Goal: Check status: Check status

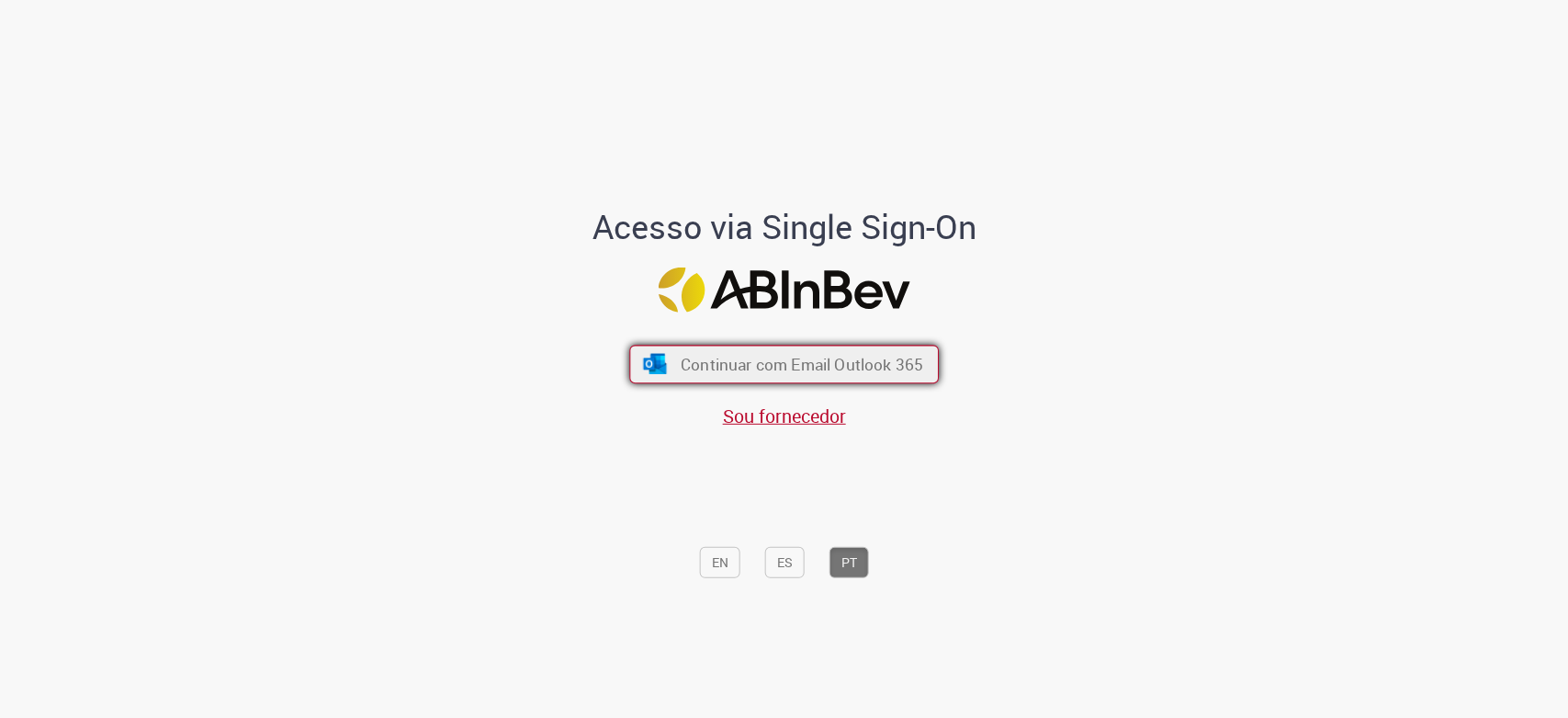
click at [882, 351] on button "Continuar com Email Outlook 365" at bounding box center [784, 365] width 310 height 39
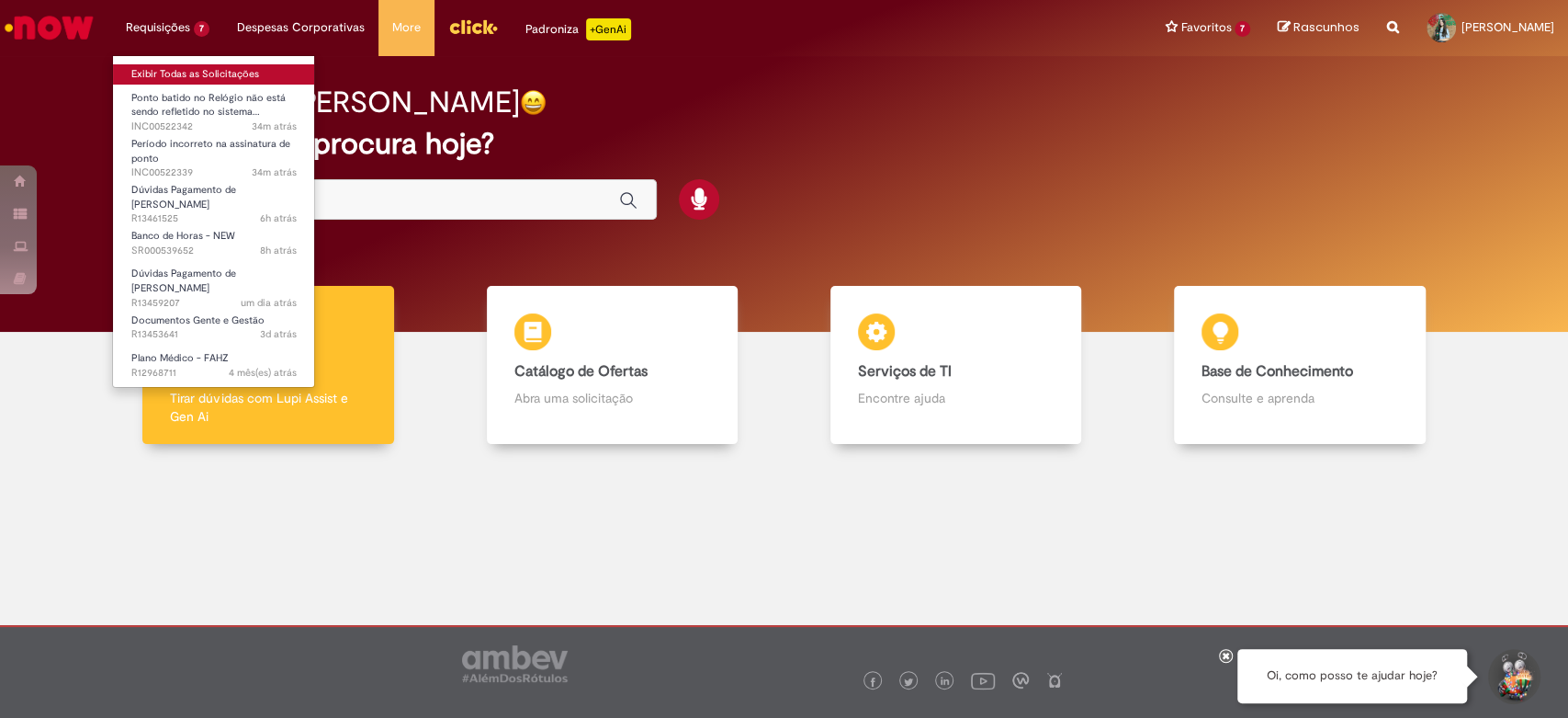
click at [211, 78] on link "Exibir Todas as Solicitações" at bounding box center [214, 75] width 202 height 20
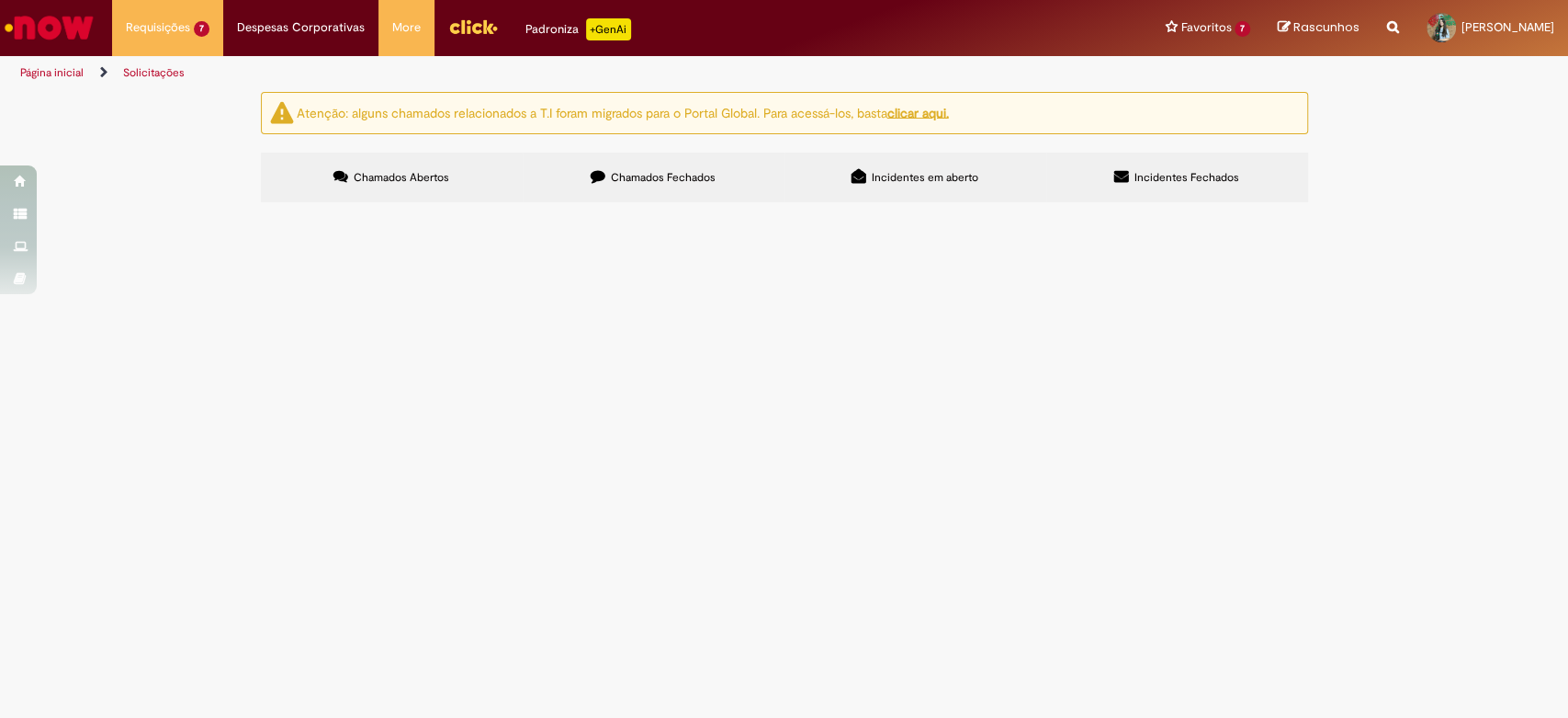
click at [0, 0] on span "Olá, bom dia. O funcionário HIGOR [PERSON_NAME] ID 99823391 identificou um desc…" at bounding box center [0, 0] width 0 height 0
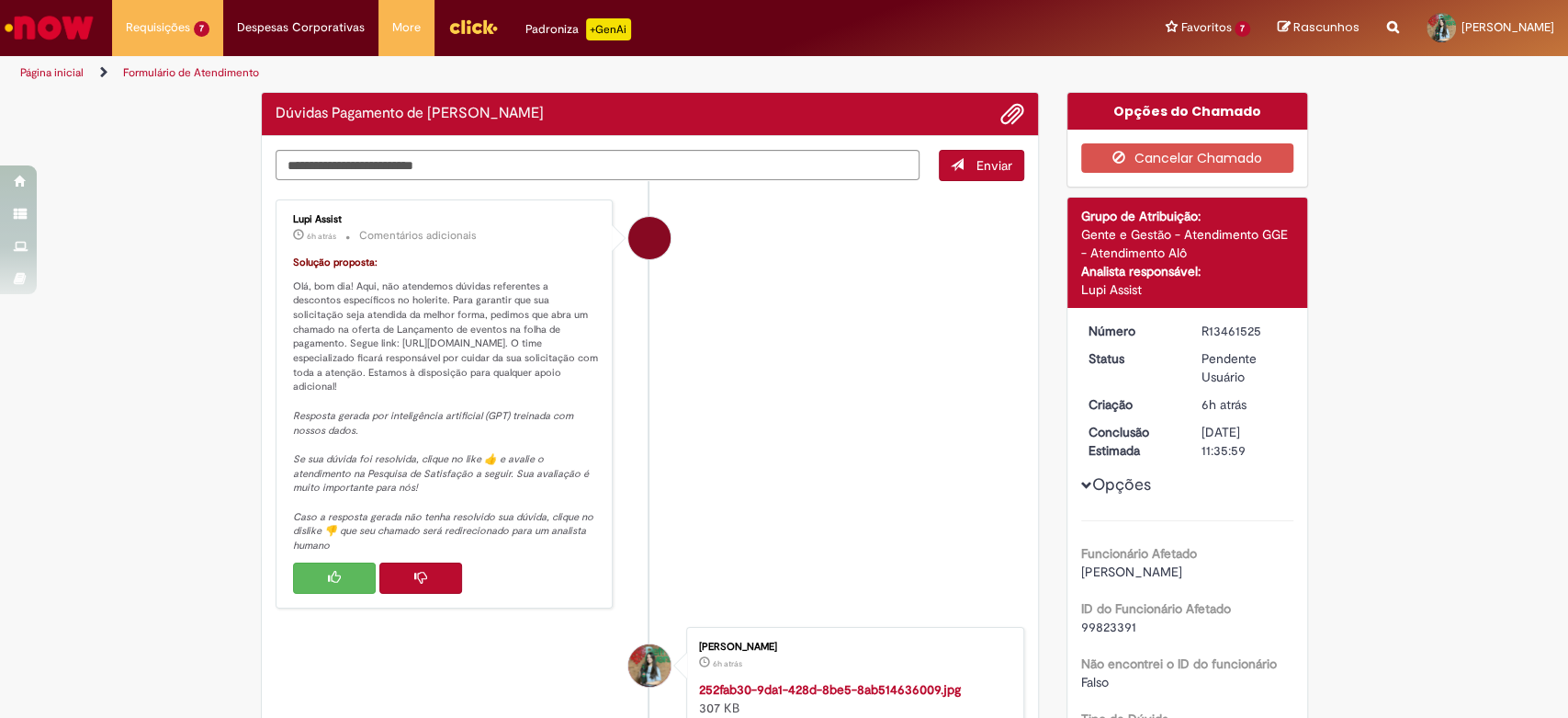
click at [595, 327] on div "Lupi Assist 6h atrás 6 horas atrás Comentários adicionais Solução proposta: Olá…" at bounding box center [445, 403] width 327 height 398
click at [432, 589] on button "Histórico de tíquete" at bounding box center [421, 579] width 83 height 31
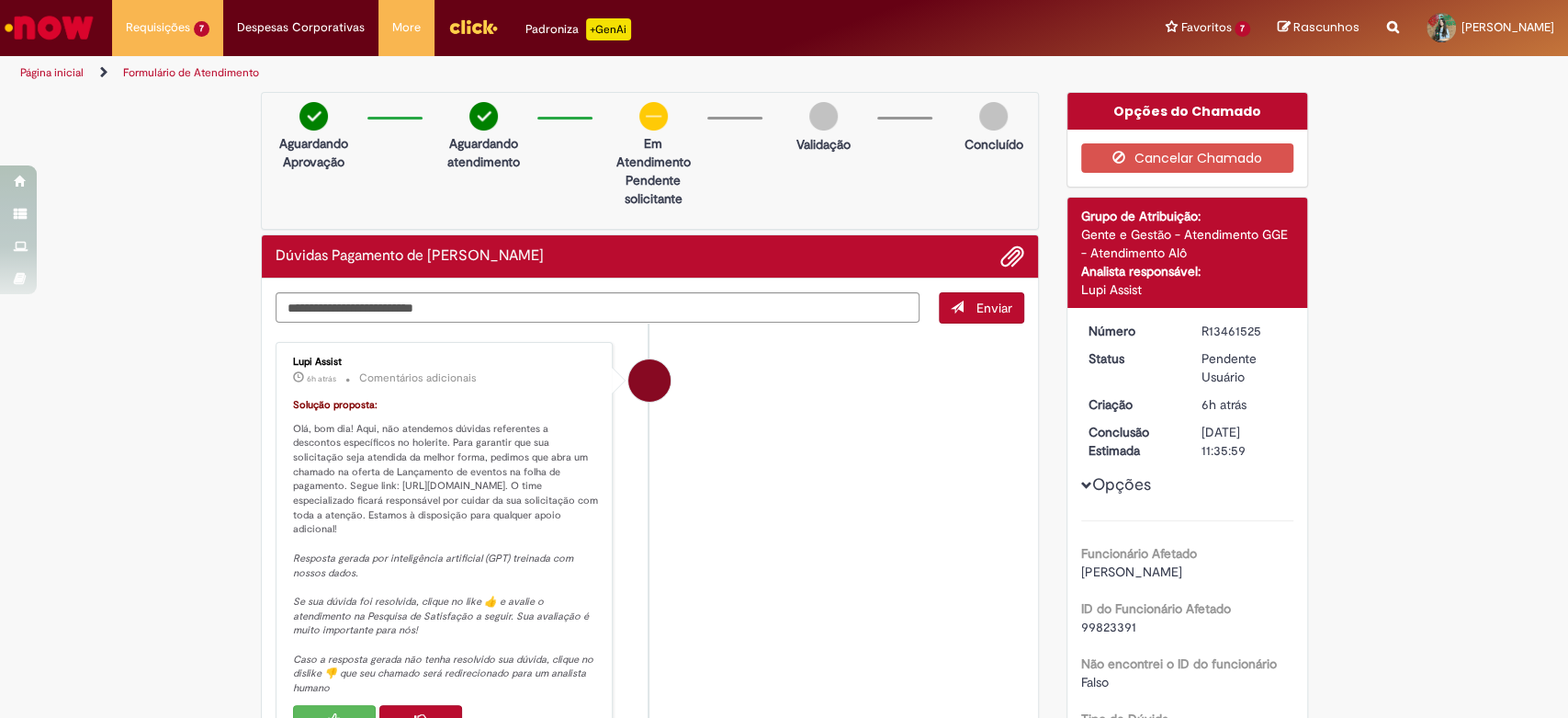
scroll to position [102, 0]
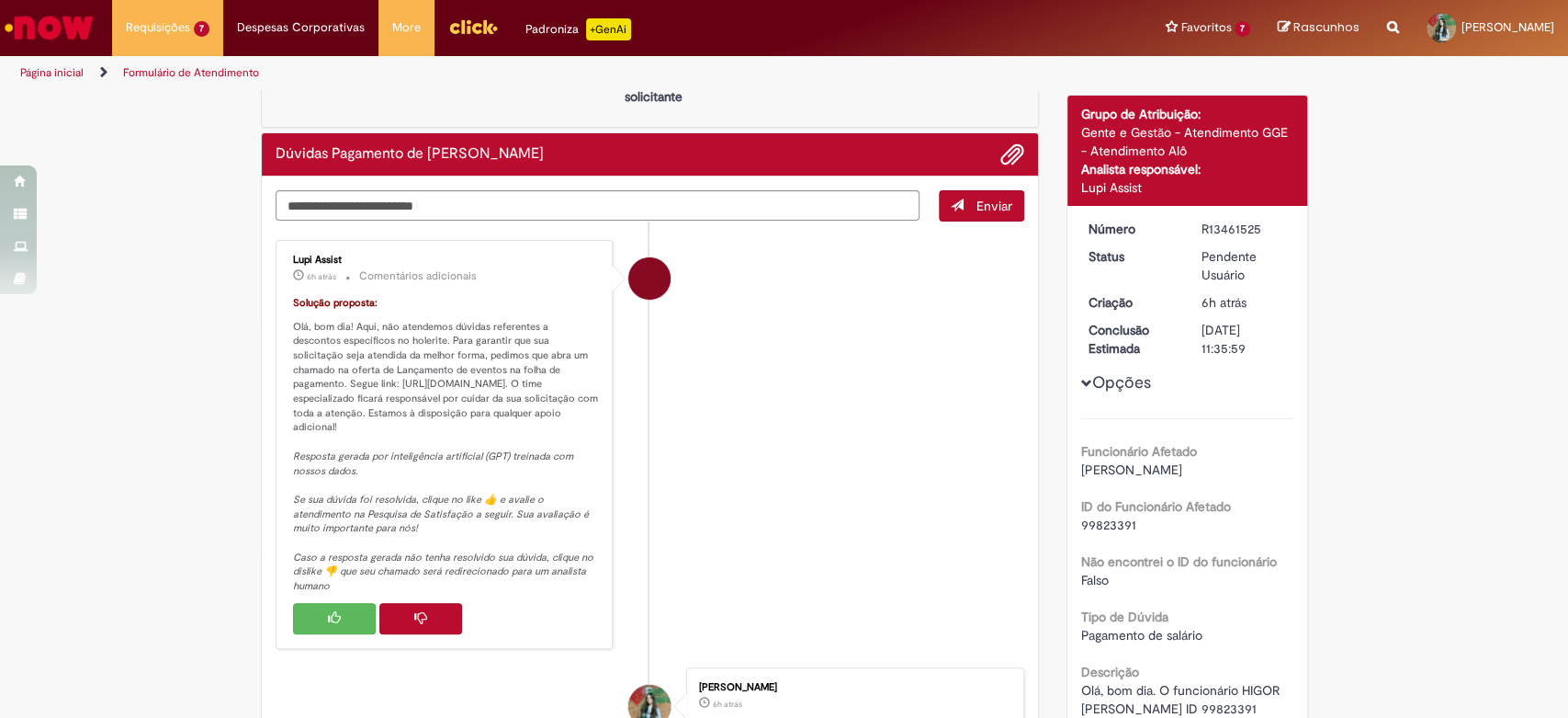
click at [401, 630] on button "Histórico de tíquete" at bounding box center [421, 618] width 83 height 31
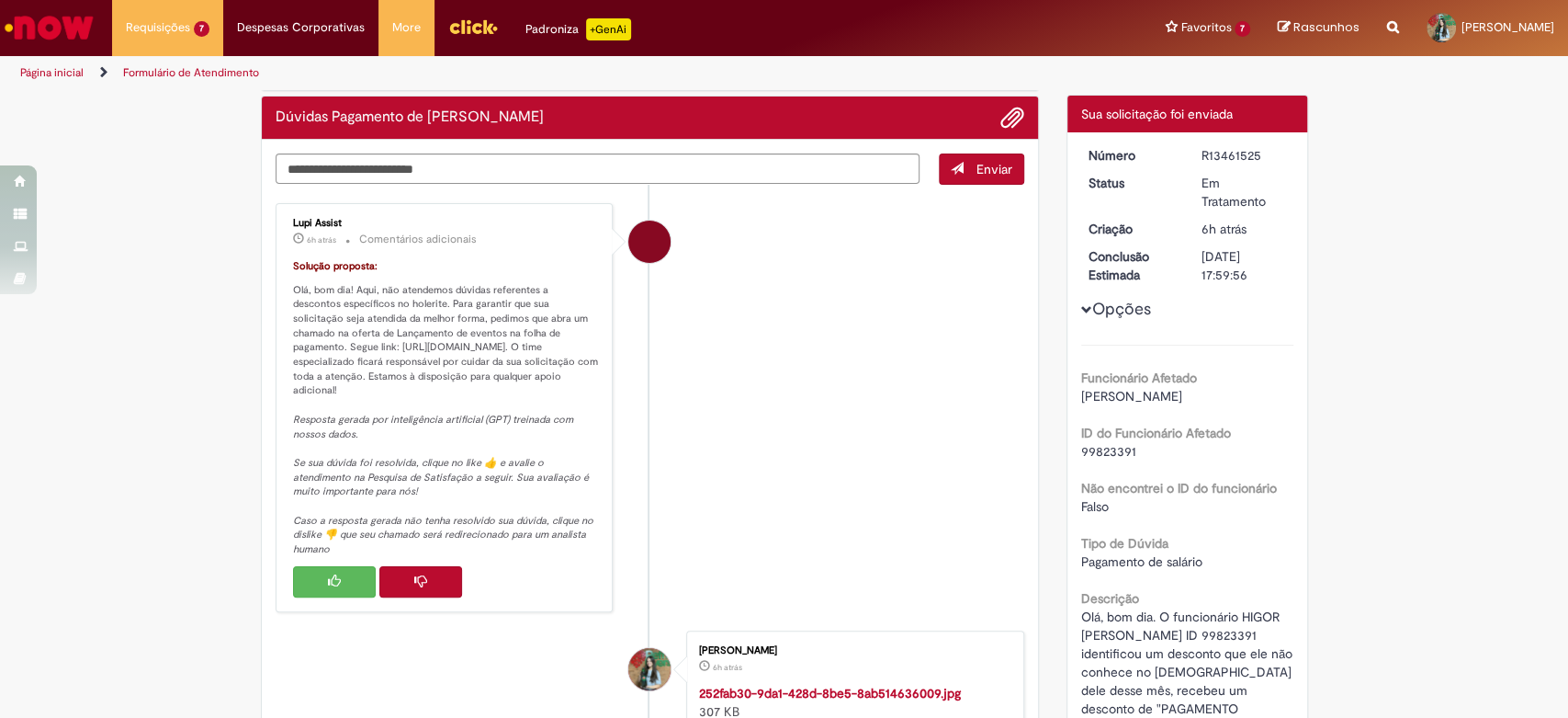
scroll to position [0, 0]
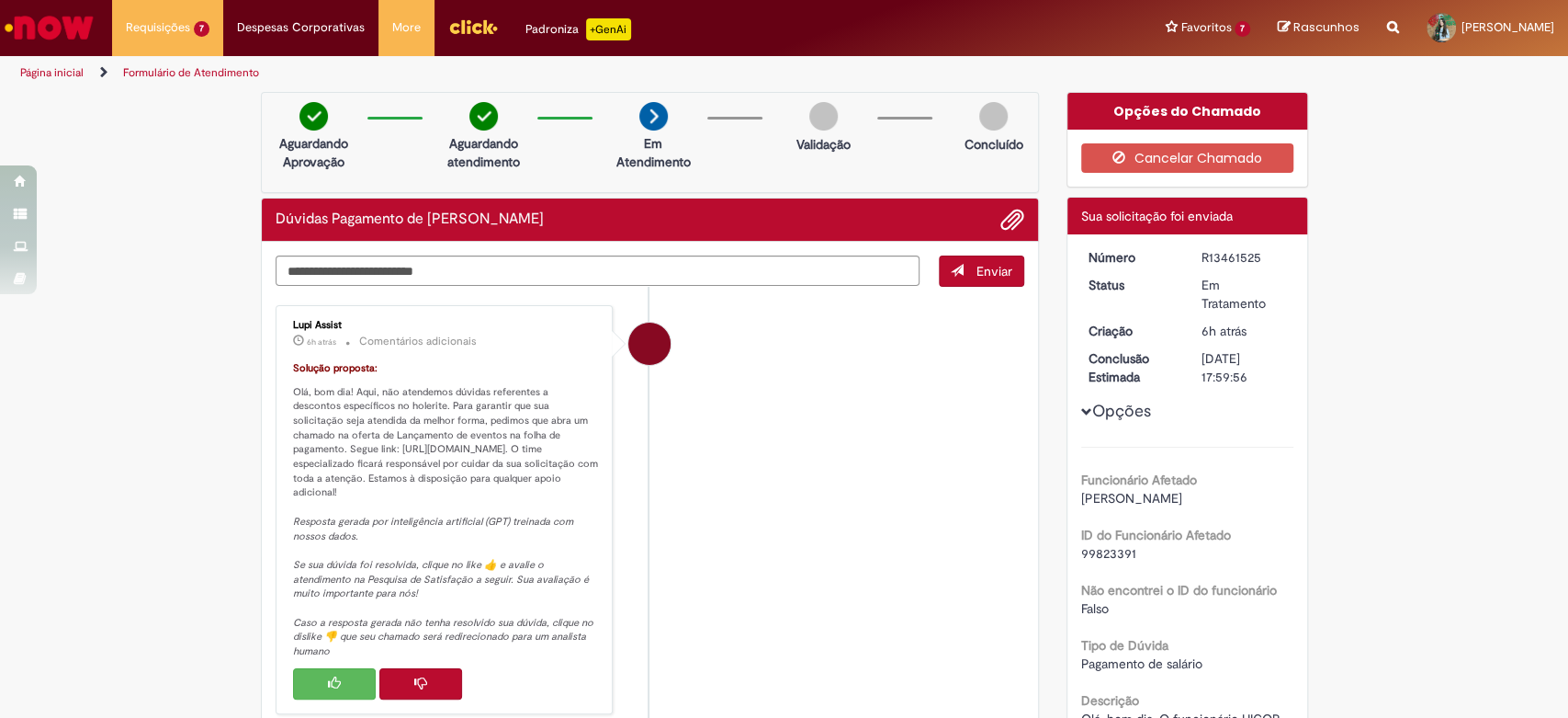
click at [383, 693] on button "Histórico de tíquete" at bounding box center [421, 684] width 83 height 31
click at [412, 659] on p "Resposta gerada por inteligência artificial (GPT) treinada com nossos dados. Se…" at bounding box center [446, 587] width 306 height 144
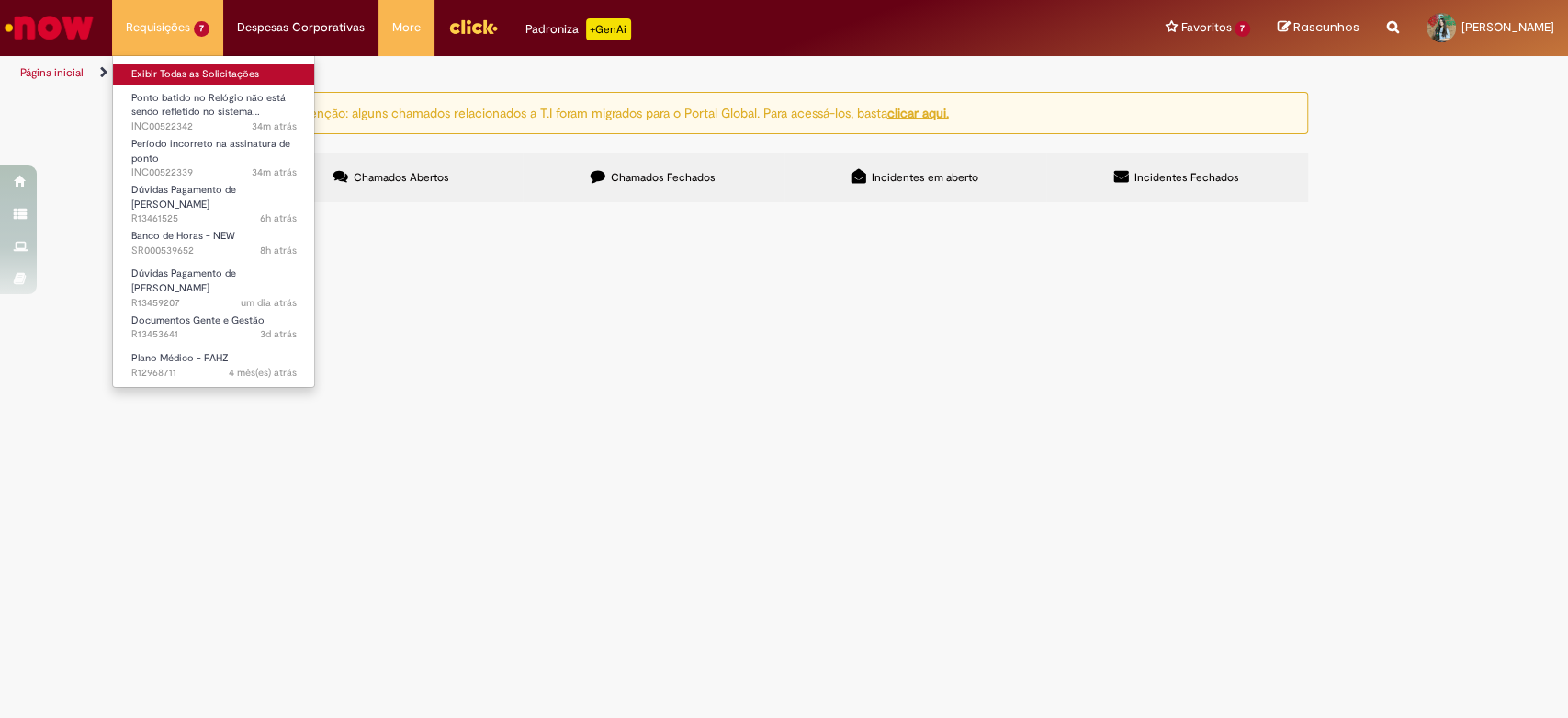
click at [216, 70] on link "Exibir Todas as Solicitações" at bounding box center [214, 75] width 202 height 20
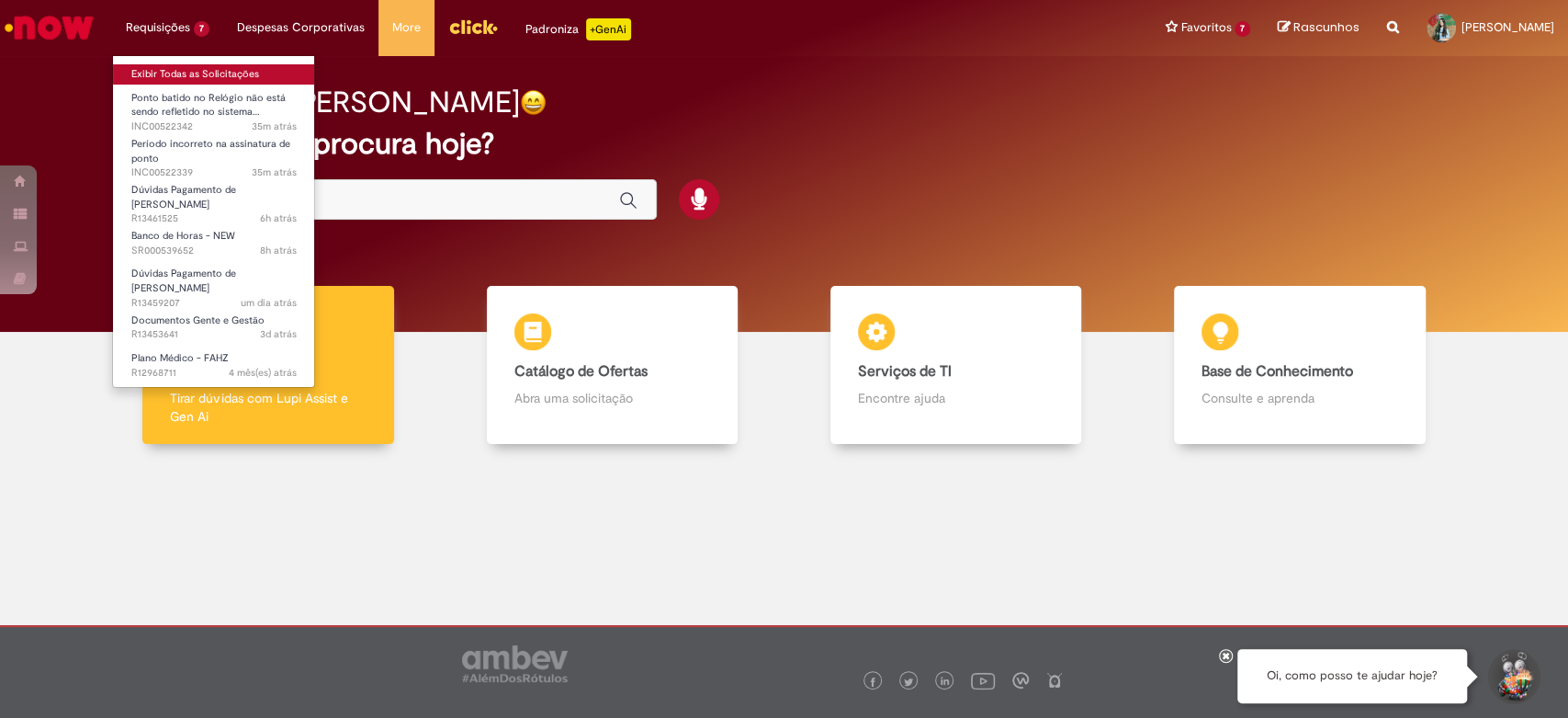
click at [184, 65] on link "Exibir Todas as Solicitações" at bounding box center [214, 75] width 202 height 20
click at [201, 78] on link "Exibir Todas as Solicitações" at bounding box center [214, 75] width 202 height 20
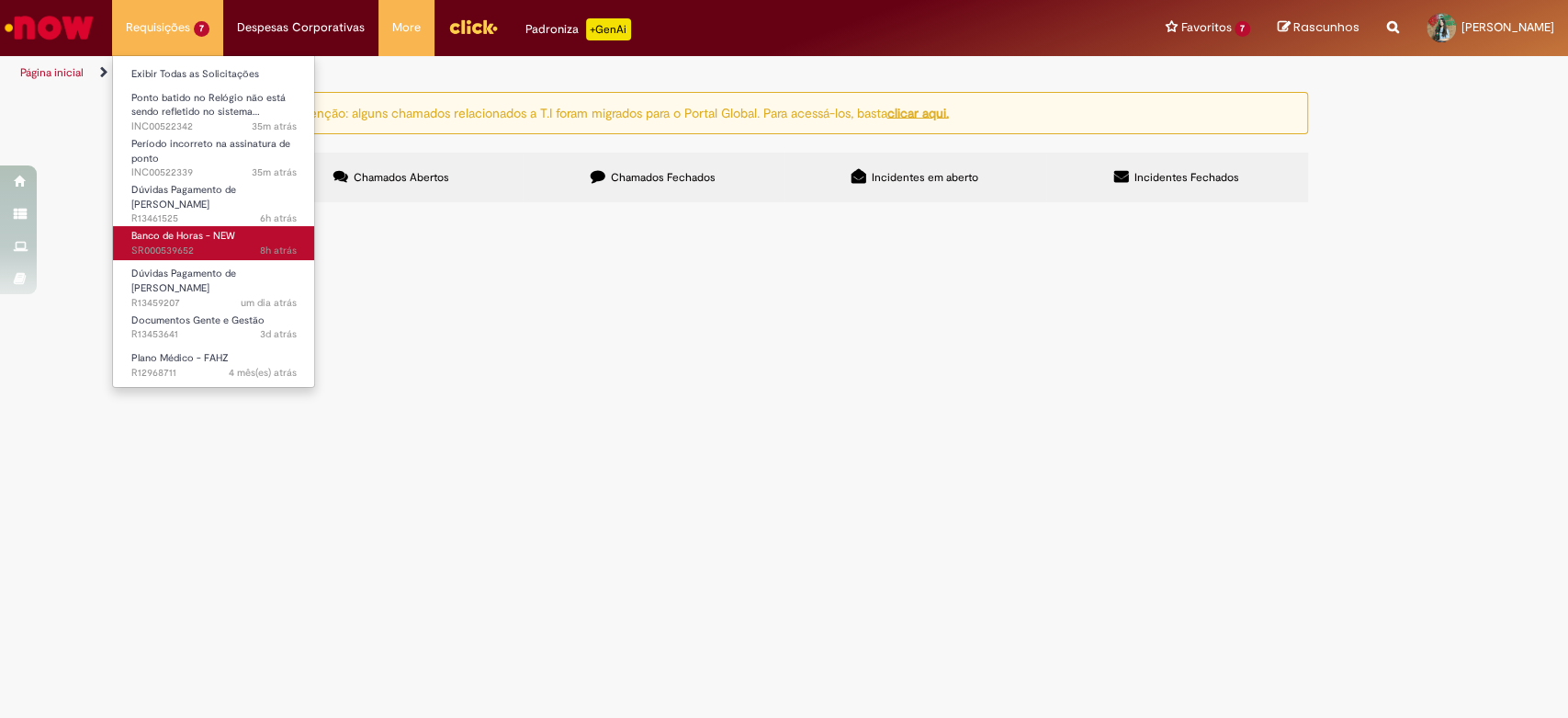
click at [183, 245] on span "8h atrás 8 horas atrás SR000539652" at bounding box center [213, 251] width 165 height 15
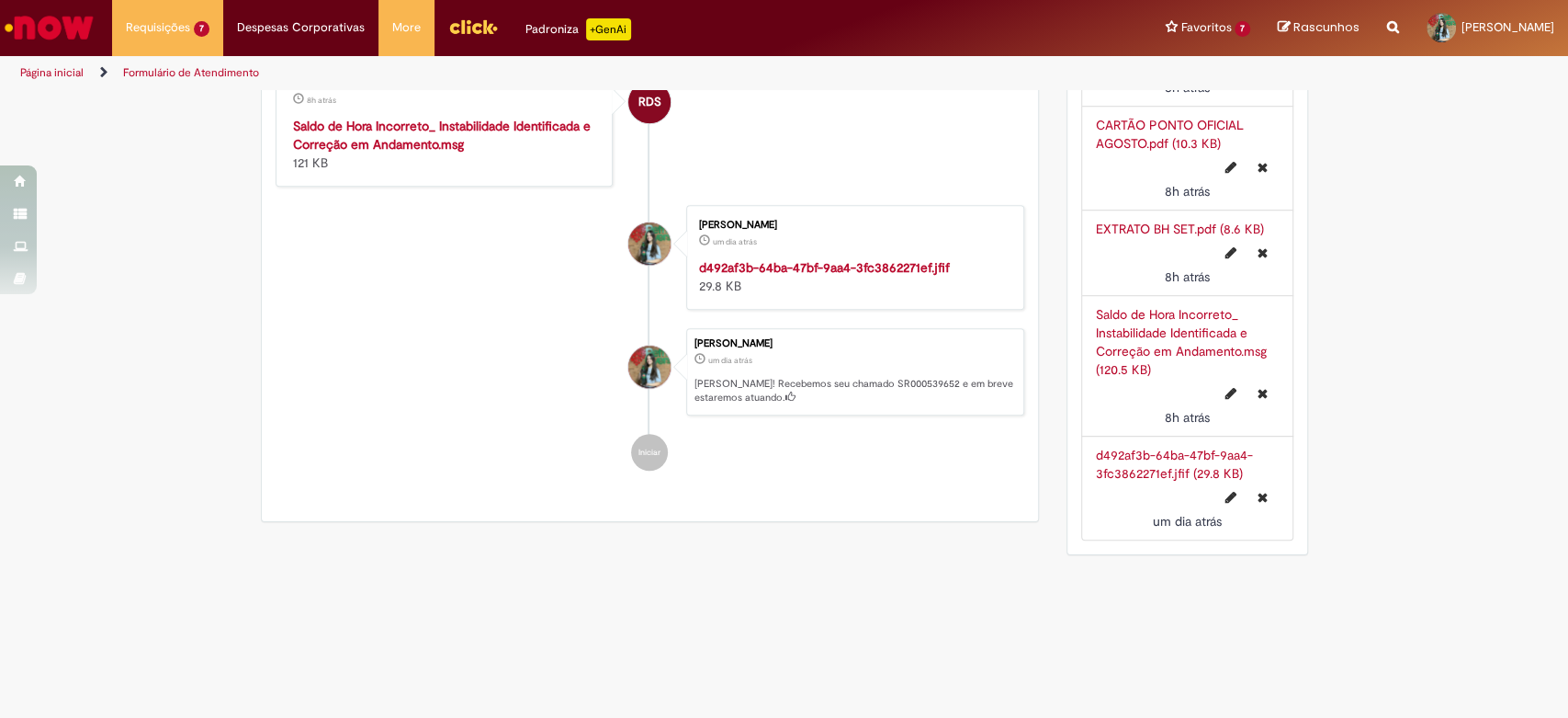
scroll to position [1022, 0]
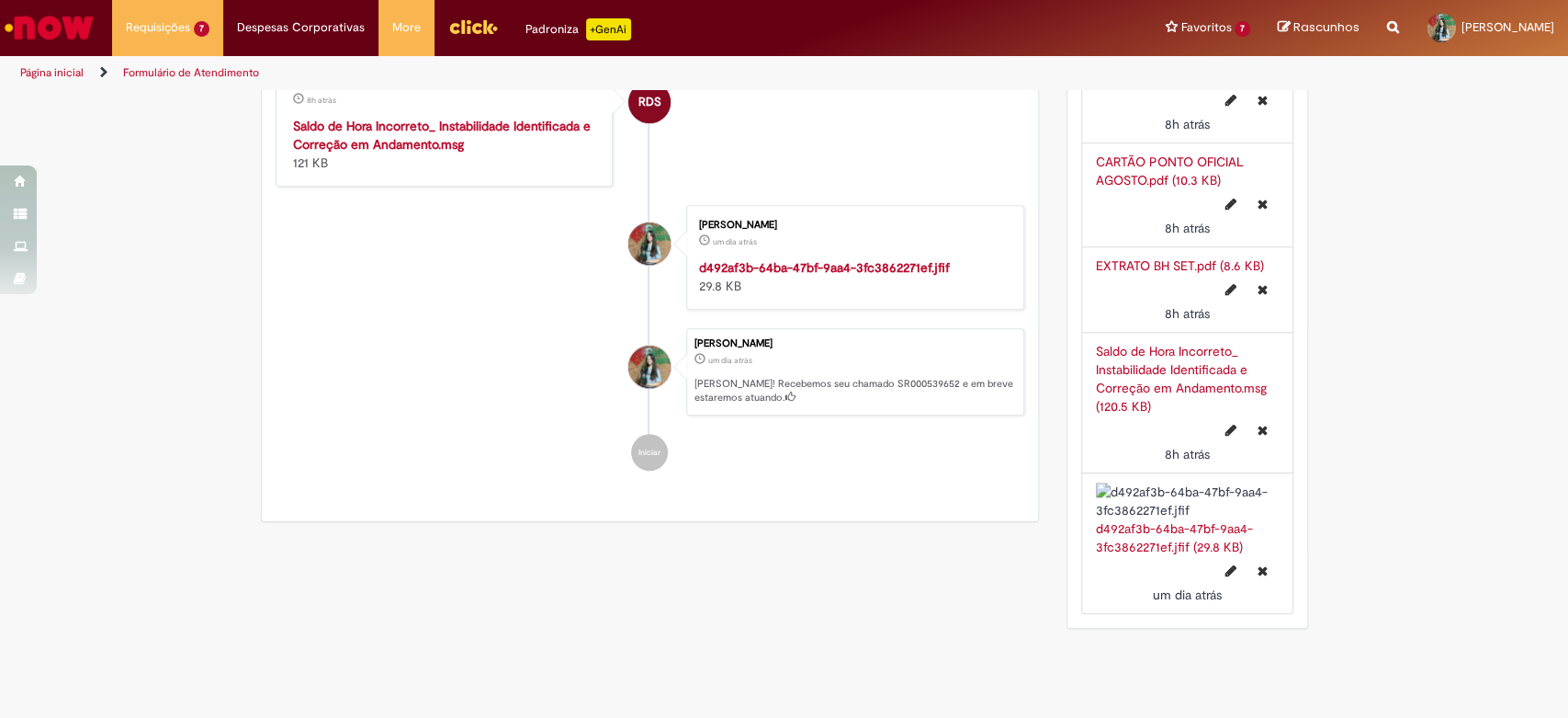
click at [399, 152] on strong "Saldo de Hora Incorreto_ Instabilidade Identificada e Correção em Andamento.msg" at bounding box center [442, 135] width 298 height 35
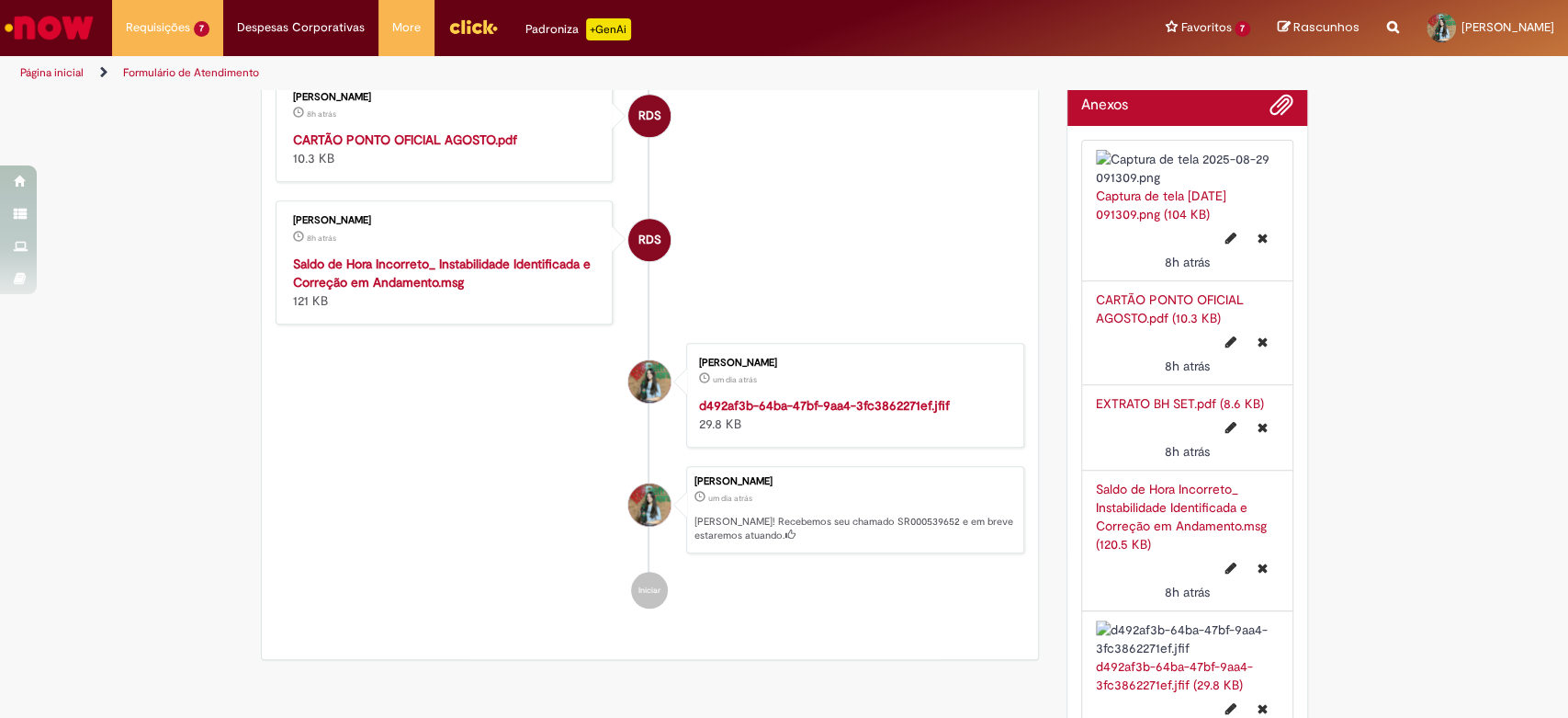
click at [422, 148] on strong "CARTÃO PONTO OFICIAL AGOSTO.pdf" at bounding box center [405, 139] width 224 height 17
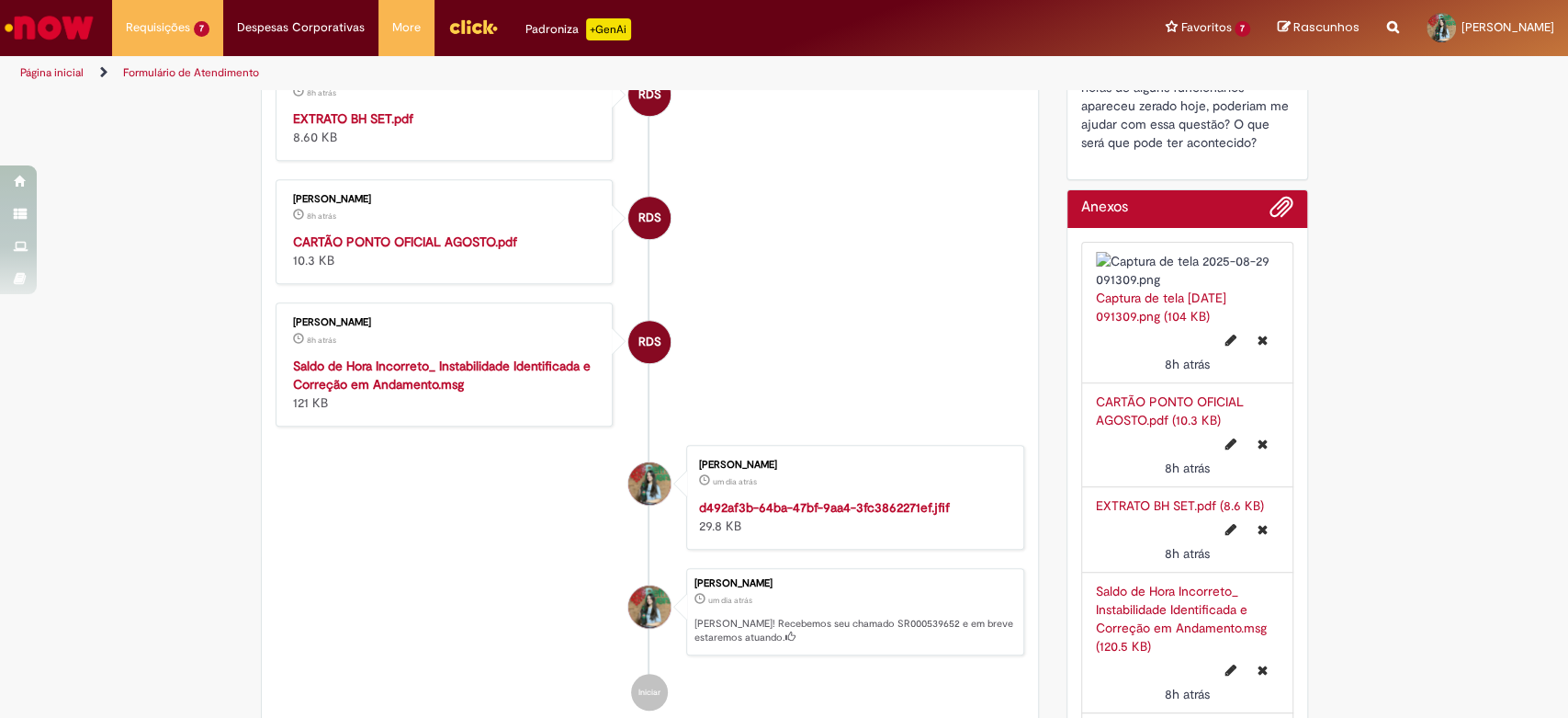
click at [354, 126] on strong "EXTRATO BH SET.pdf" at bounding box center [353, 119] width 120 height 17
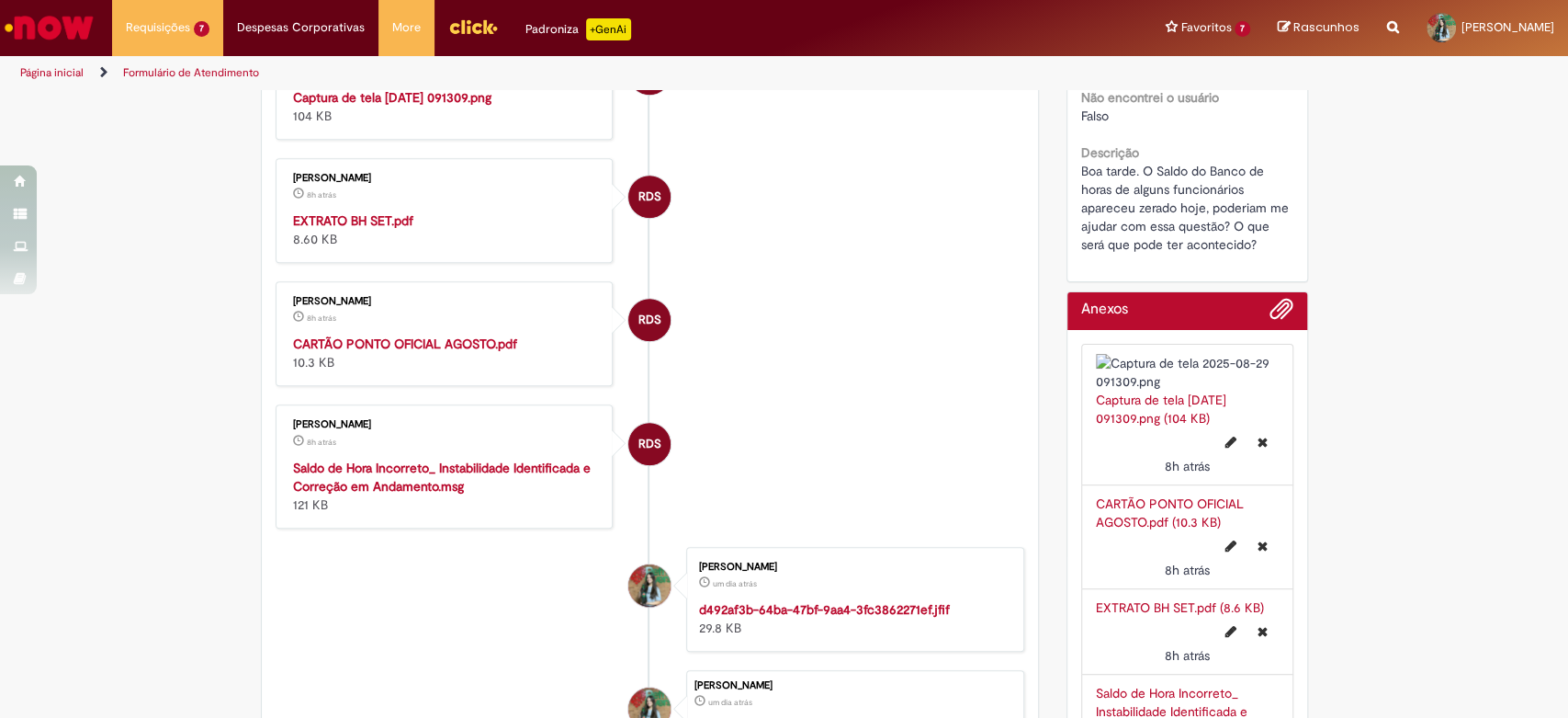
scroll to position [510, 0]
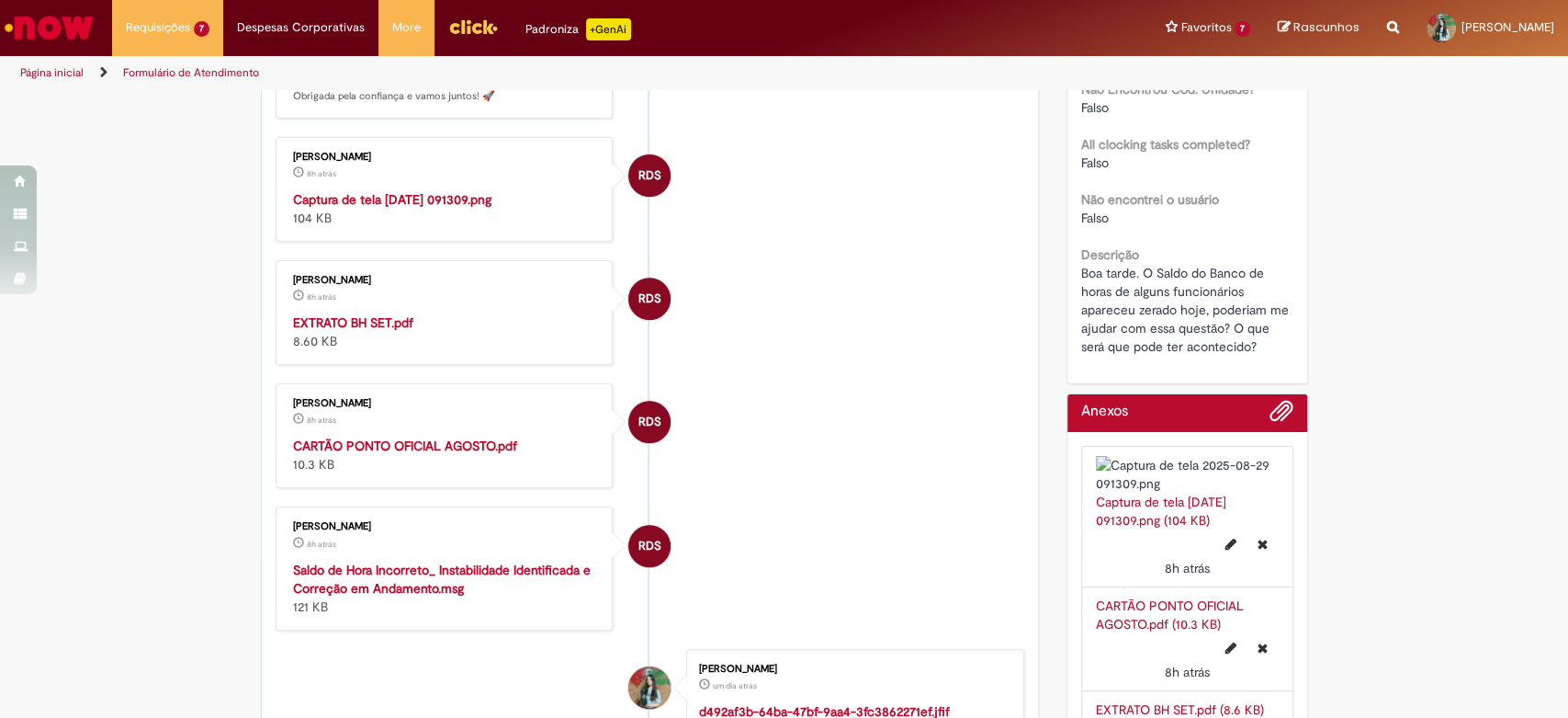
click at [451, 208] on strong "Captura de tela [DATE] 091309.png" at bounding box center [392, 199] width 198 height 17
click at [1286, 20] on div "Rascunhos Sua Lista de rascunhos está vazia Após adicionar itens à Lista de ras…" at bounding box center [1319, 28] width 110 height 56
click at [432, 190] on img "Histórico de tíquete" at bounding box center [446, 190] width 306 height 0
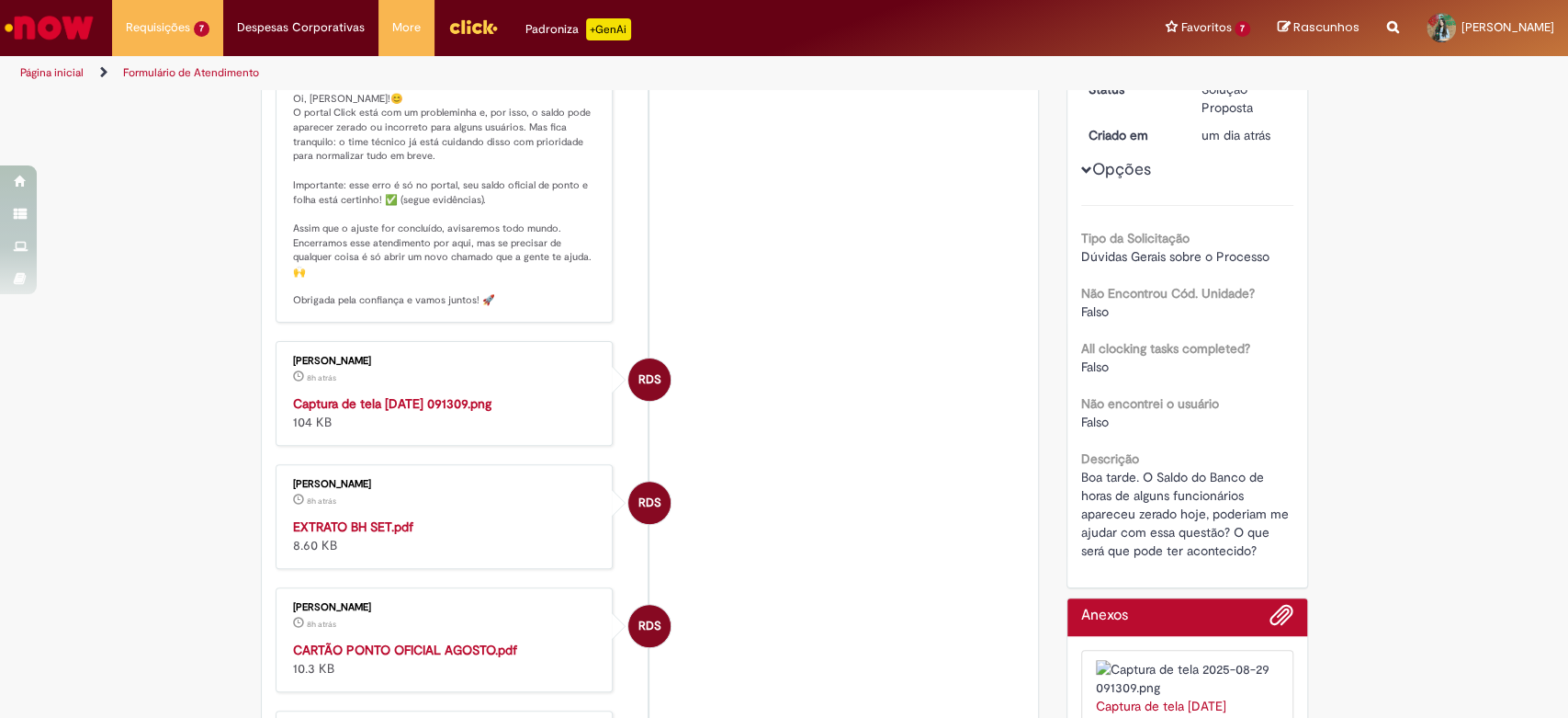
scroll to position [102, 0]
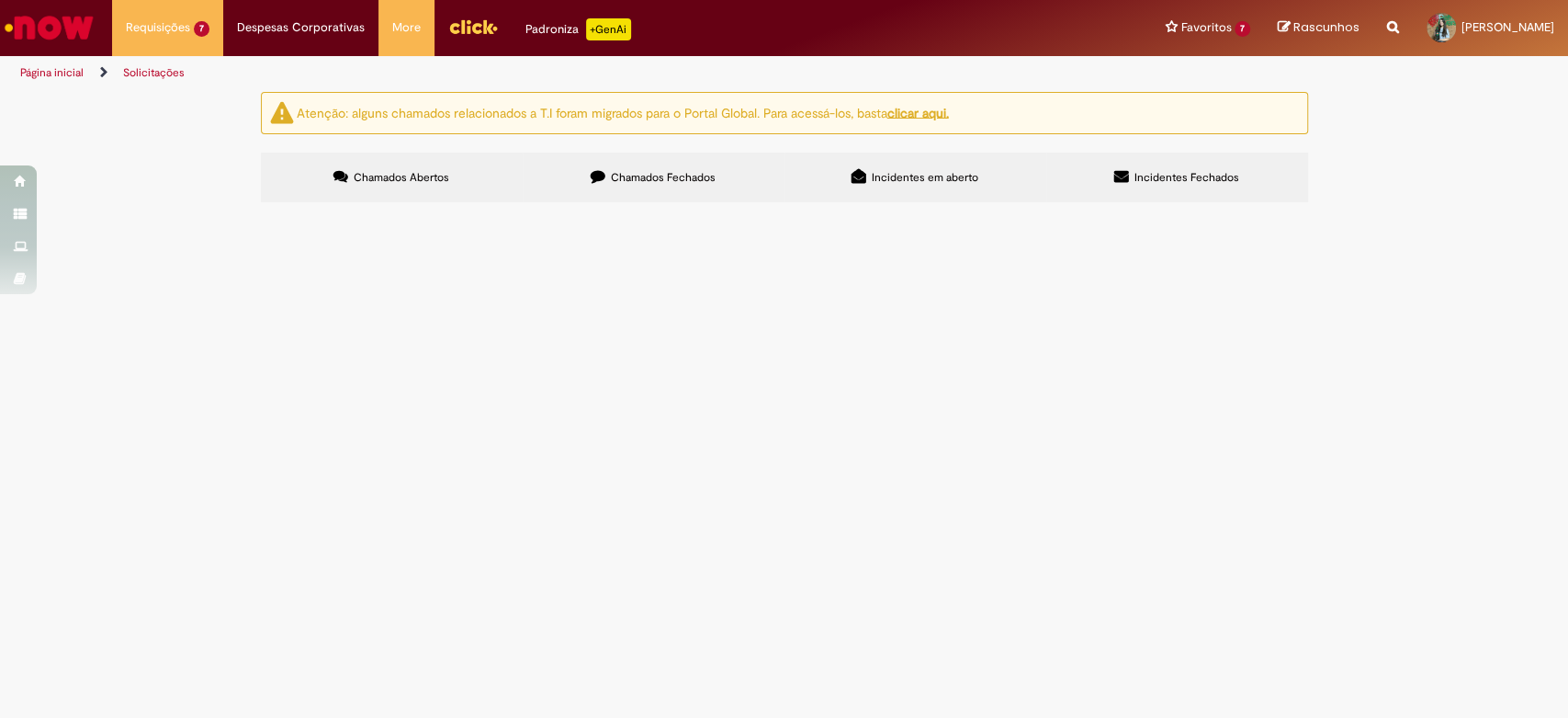
click at [672, 189] on label "Chamados Fechados" at bounding box center [654, 177] width 262 height 50
click at [964, 150] on div "Atenção: alguns chamados relacionados a T.I foram migrados para o Portal Global…" at bounding box center [784, 150] width 1075 height 115
click at [941, 160] on label "Incidentes em aberto" at bounding box center [916, 177] width 262 height 50
click at [0, 0] on td "Ponto batido no Relógio não está sendo refletido no sistema Click." at bounding box center [0, 0] width 0 height 0
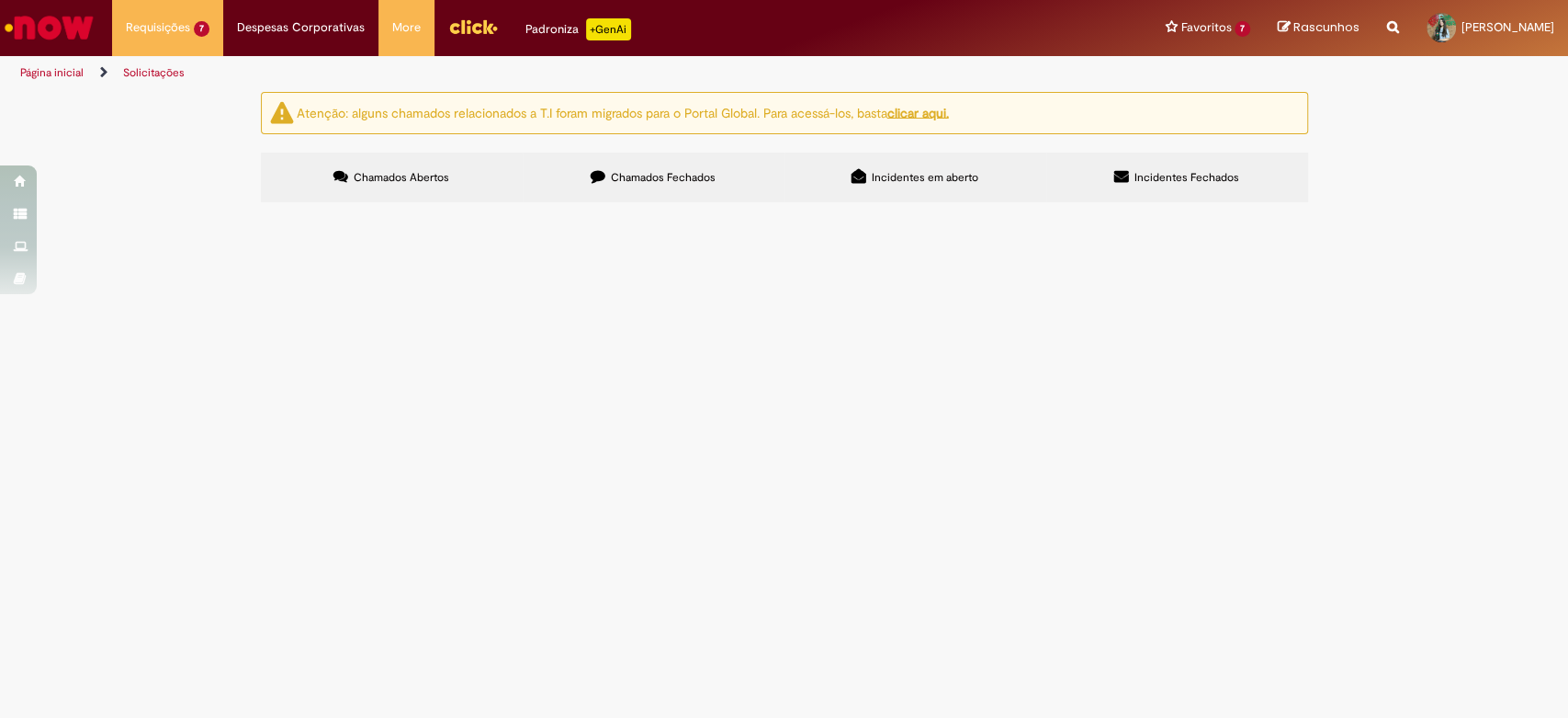
click at [0, 0] on span "Sistemas" at bounding box center [0, 0] width 0 height 0
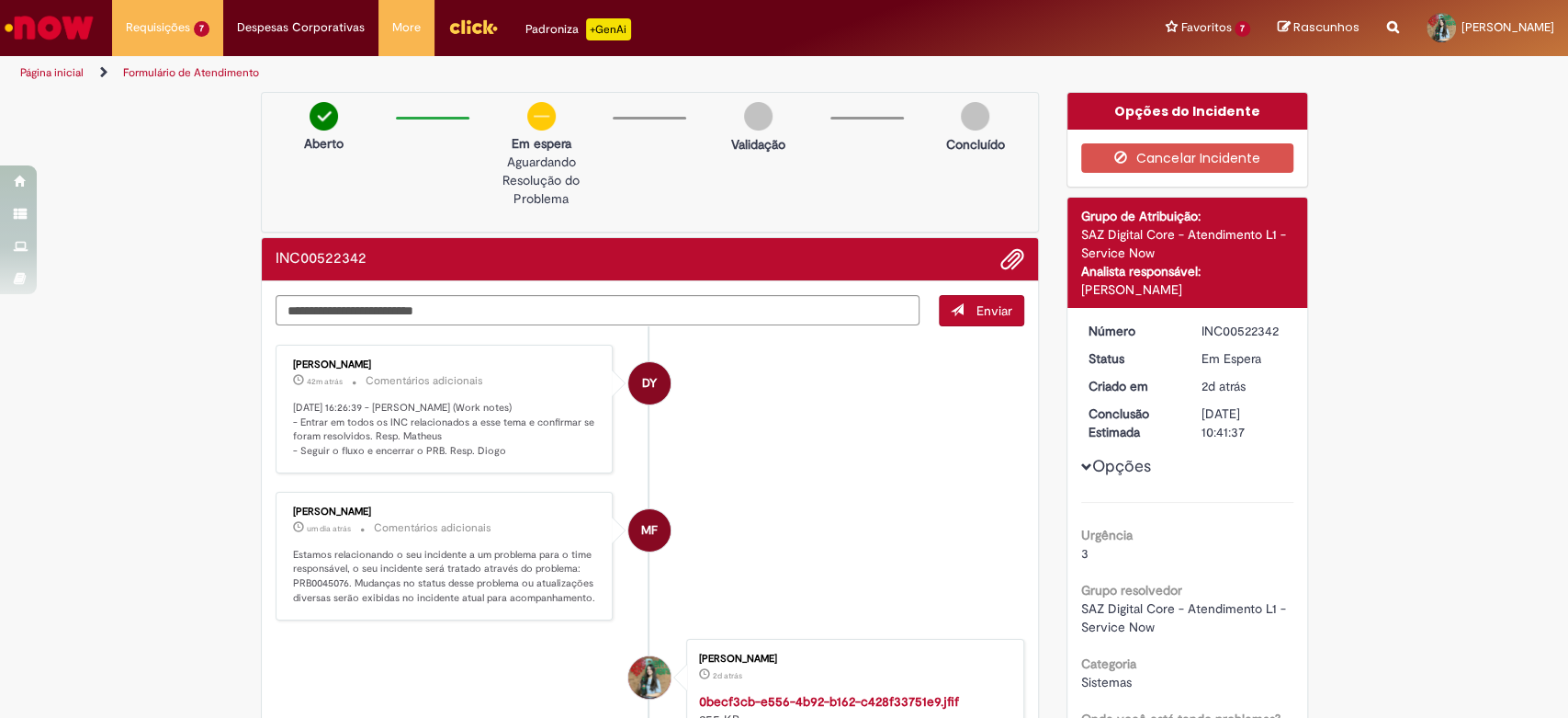
scroll to position [102, 0]
